Goal: Transaction & Acquisition: Subscribe to service/newsletter

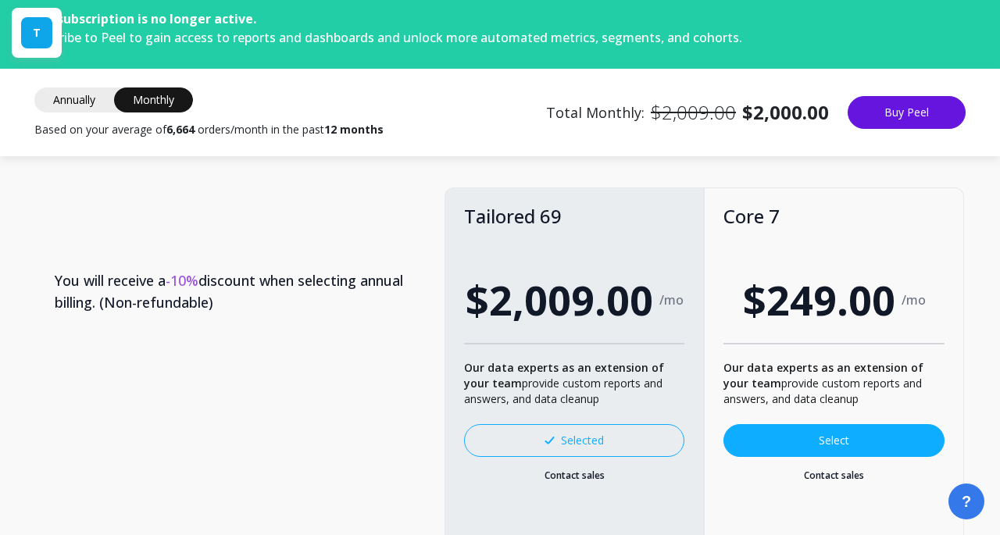
click at [878, 116] on button "Buy Peel" at bounding box center [907, 112] width 118 height 33
click at [41, 35] on div "T" at bounding box center [36, 32] width 31 height 31
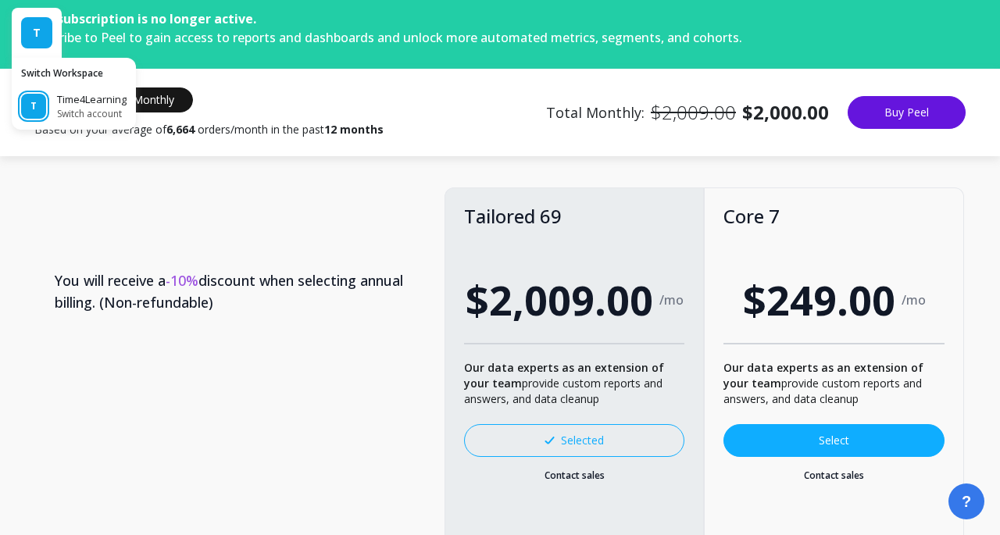
click at [80, 106] on p "Time4Learning" at bounding box center [92, 100] width 70 height 16
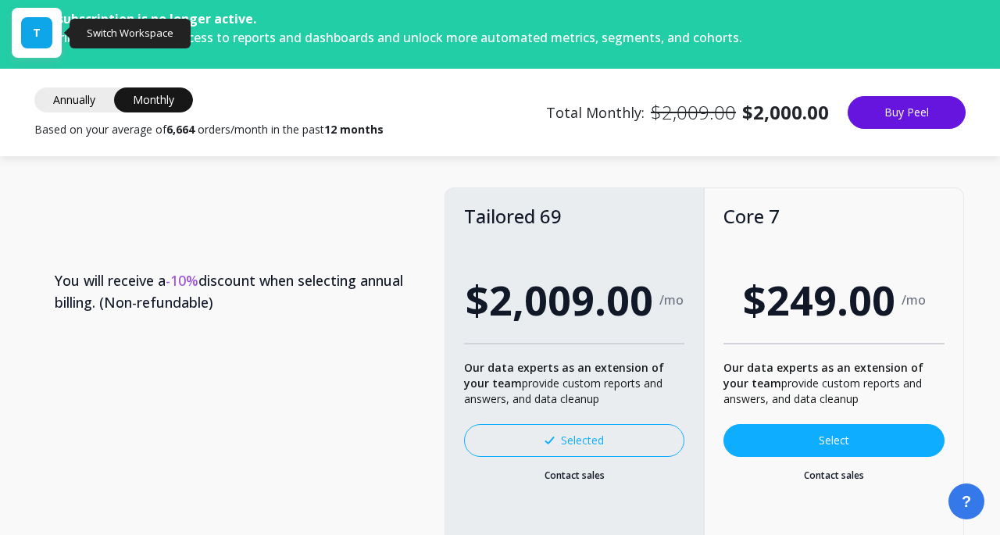
click at [32, 30] on div "T" at bounding box center [36, 32] width 31 height 31
